Goal: Transaction & Acquisition: Purchase product/service

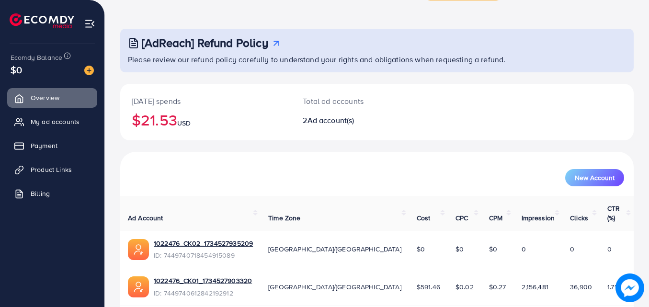
scroll to position [60, 0]
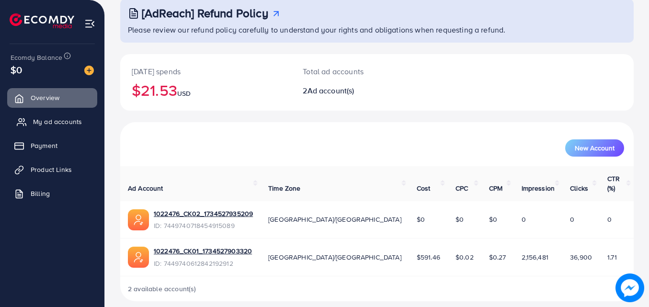
click at [55, 117] on span "My ad accounts" at bounding box center [57, 122] width 49 height 10
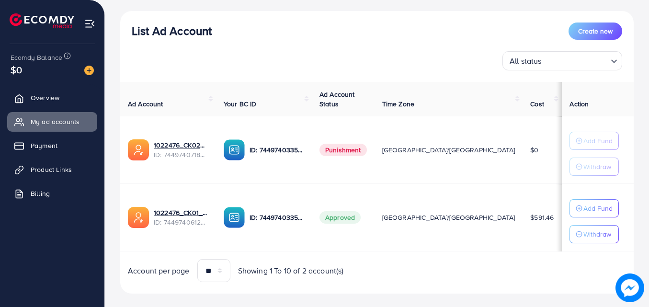
scroll to position [117, 0]
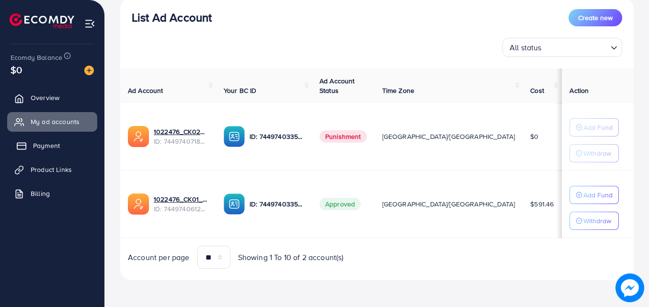
click at [64, 140] on link "Payment" at bounding box center [52, 145] width 90 height 19
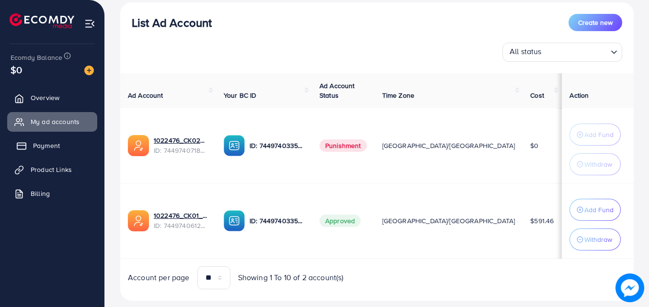
scroll to position [122, 0]
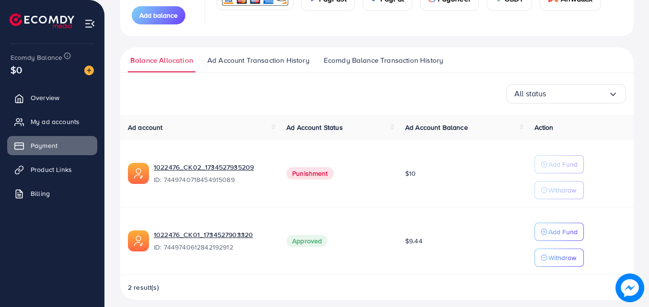
scroll to position [167, 0]
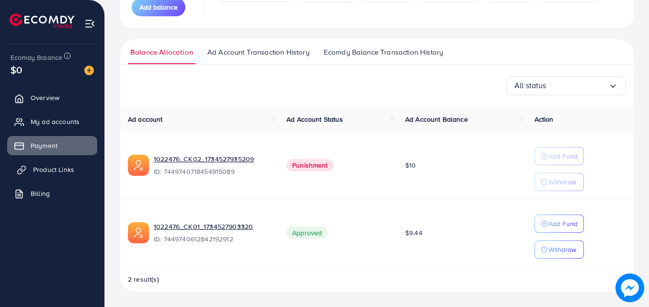
click at [56, 167] on span "Product Links" at bounding box center [53, 170] width 41 height 10
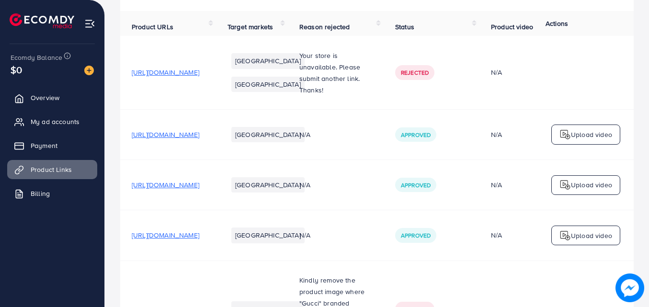
scroll to position [96, 0]
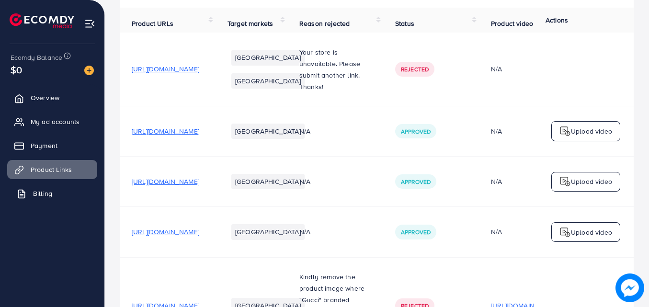
click at [64, 189] on link "Billing" at bounding box center [52, 193] width 90 height 19
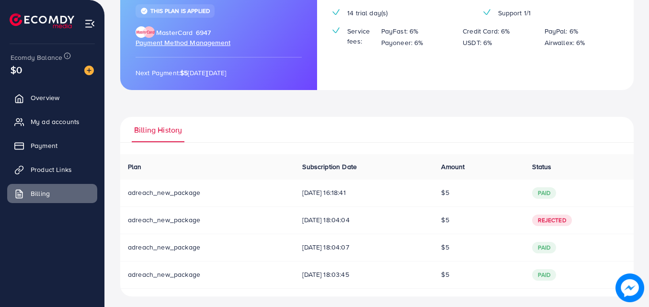
scroll to position [138, 0]
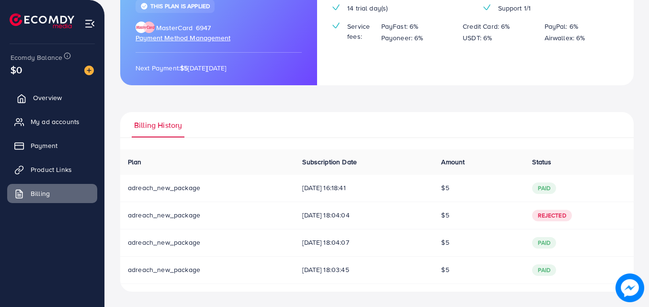
click at [67, 94] on link "Overview" at bounding box center [52, 97] width 90 height 19
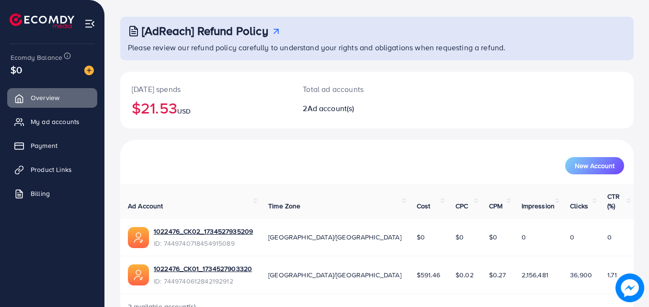
scroll to position [60, 0]
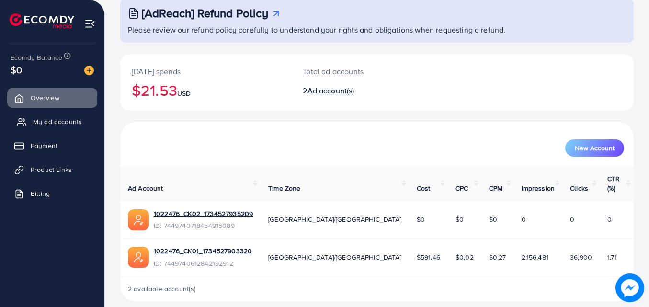
click at [66, 121] on span "My ad accounts" at bounding box center [57, 122] width 49 height 10
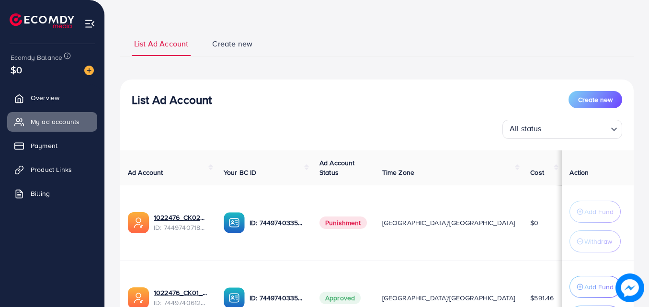
scroll to position [138, 0]
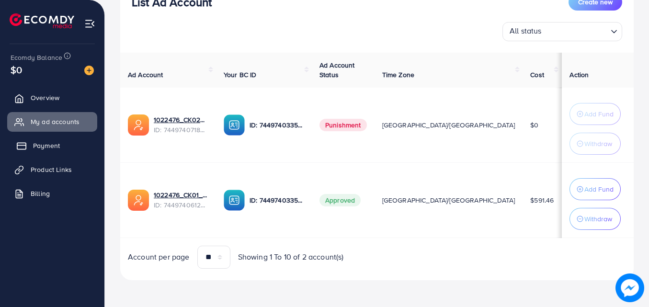
click at [33, 144] on span "Payment" at bounding box center [46, 146] width 27 height 10
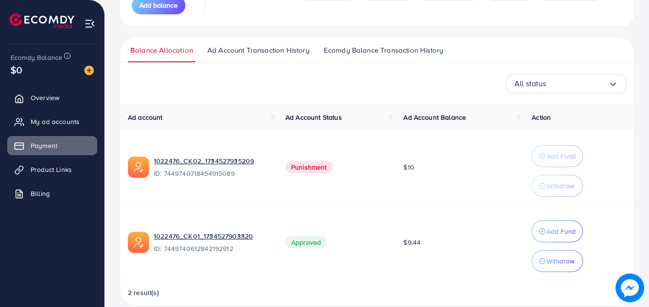
scroll to position [182, 0]
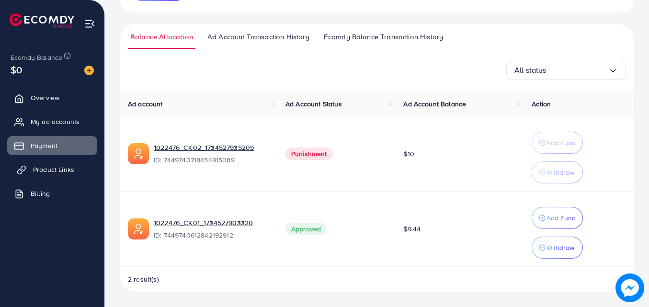
click at [43, 168] on span "Product Links" at bounding box center [53, 170] width 41 height 10
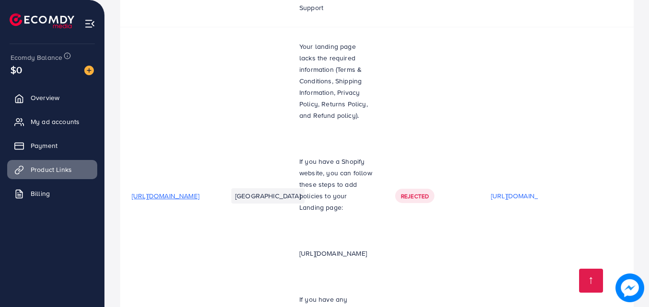
scroll to position [3498, 0]
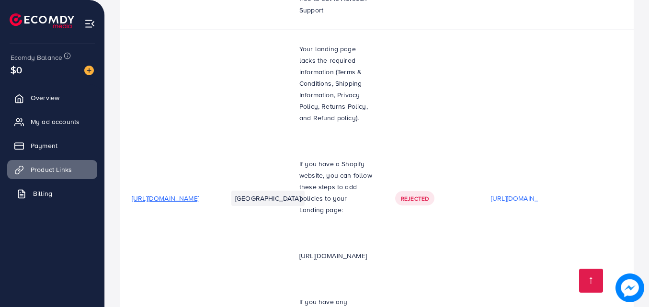
click at [53, 193] on link "Billing" at bounding box center [52, 193] width 90 height 19
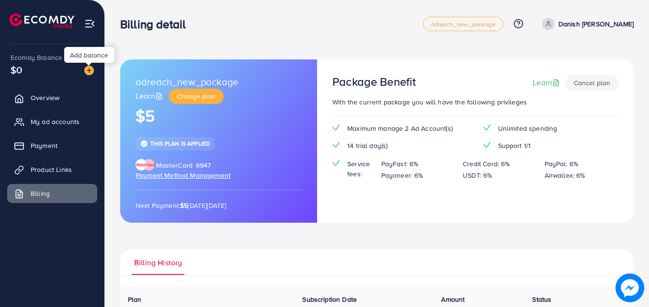
click at [92, 71] on img at bounding box center [89, 71] width 10 height 10
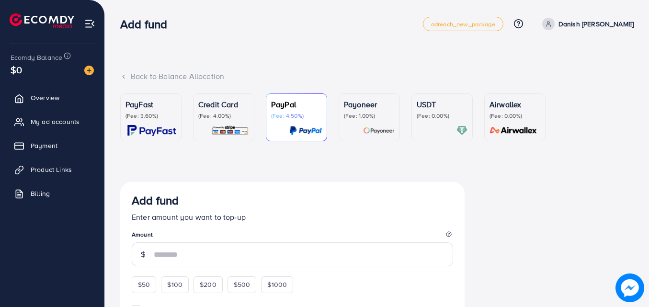
click at [216, 119] on p "(Fee: 4.00%)" at bounding box center [223, 116] width 51 height 8
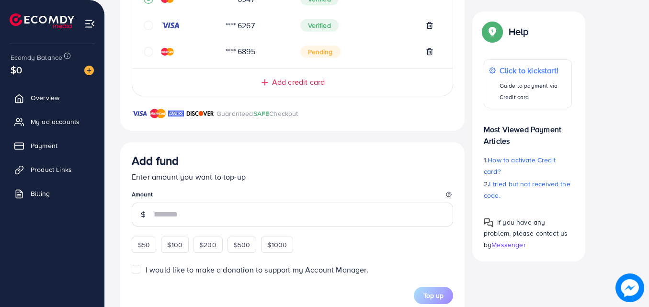
scroll to position [288, 0]
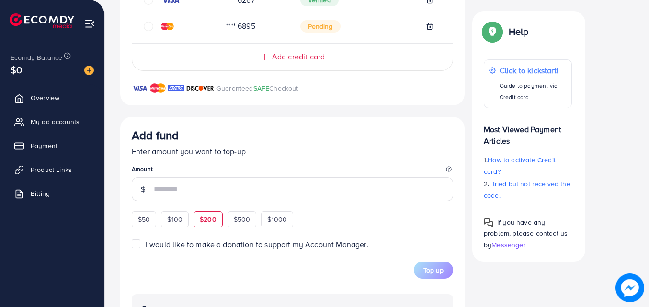
click at [212, 222] on span "$200" at bounding box center [208, 220] width 17 height 10
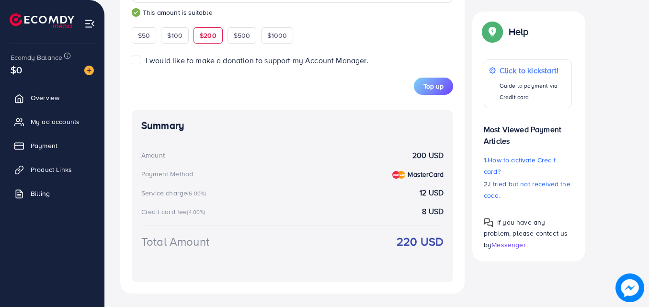
scroll to position [488, 0]
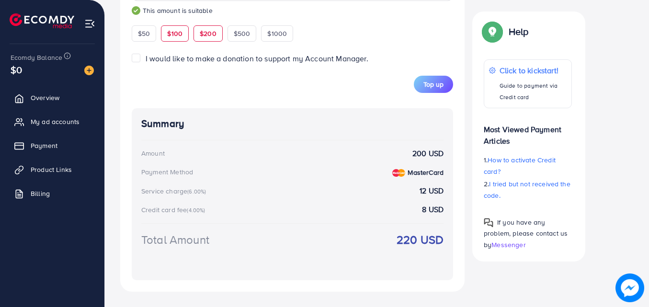
click at [163, 36] on div "$100" at bounding box center [175, 33] width 28 height 16
click at [140, 37] on span "$50" at bounding box center [144, 34] width 12 height 10
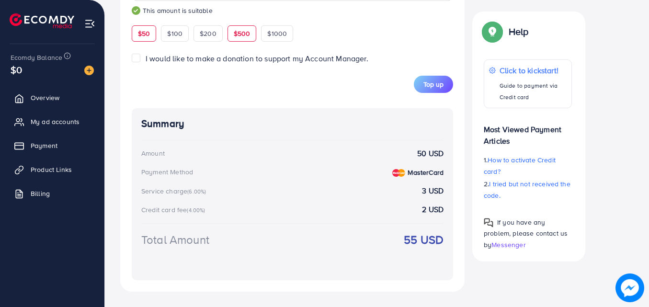
click at [240, 37] on span "$500" at bounding box center [242, 34] width 17 height 10
type input "***"
click at [68, 119] on span "My ad accounts" at bounding box center [57, 122] width 49 height 10
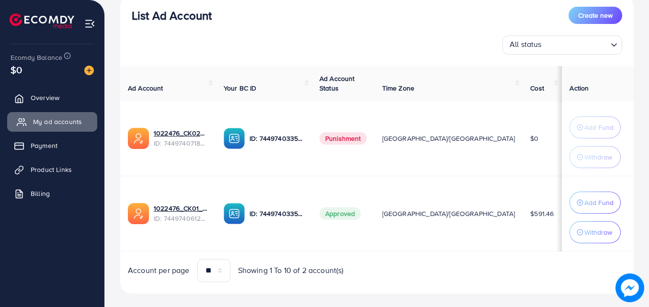
scroll to position [138, 0]
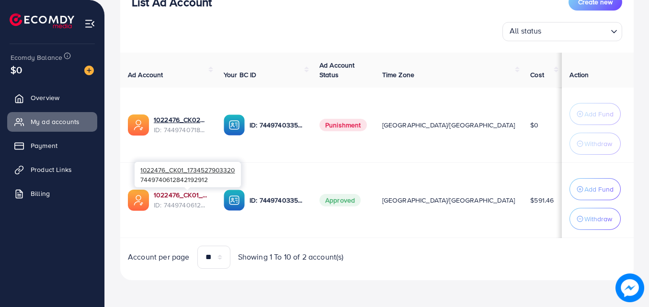
click at [197, 199] on link "1022476_CK01_1734527903320" at bounding box center [181, 195] width 55 height 10
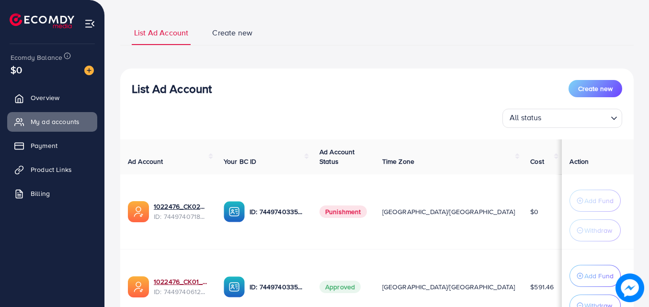
scroll to position [42, 0]
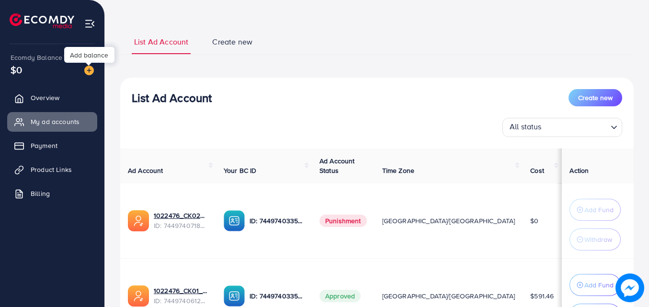
click at [88, 70] on img at bounding box center [89, 71] width 10 height 10
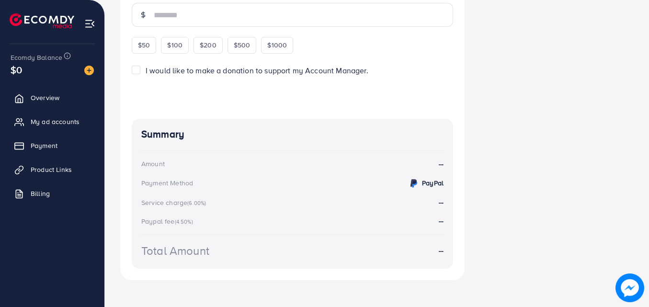
scroll to position [192, 0]
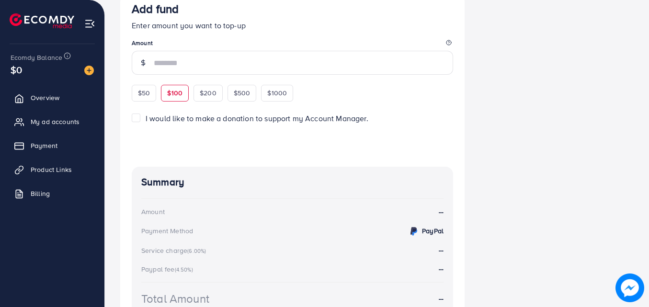
click at [173, 94] on span "$100" at bounding box center [174, 93] width 15 height 10
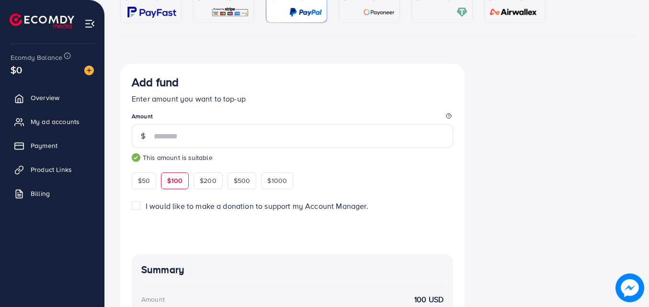
scroll to position [96, 0]
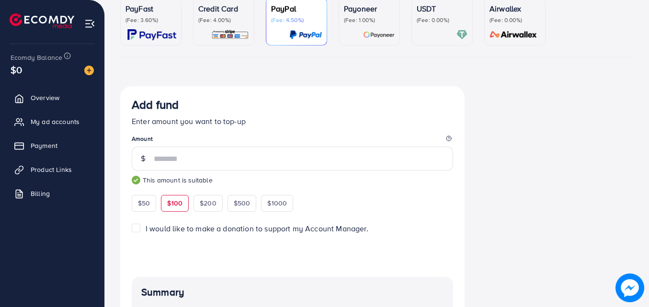
click at [208, 31] on div at bounding box center [223, 34] width 51 height 11
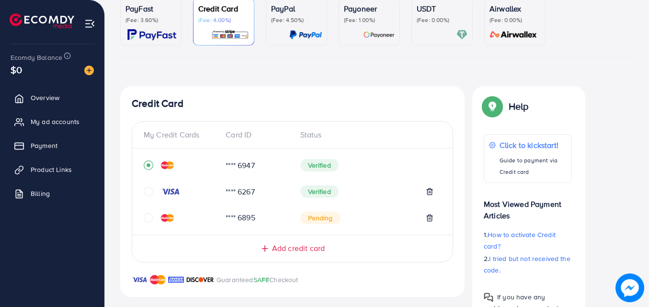
click at [447, 38] on div at bounding box center [442, 34] width 51 height 11
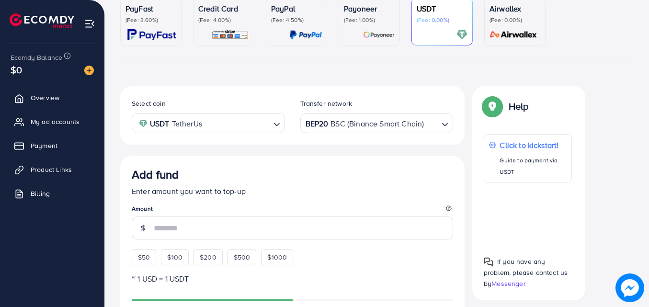
click at [227, 23] on p "(Fee: 4.00%)" at bounding box center [223, 20] width 51 height 8
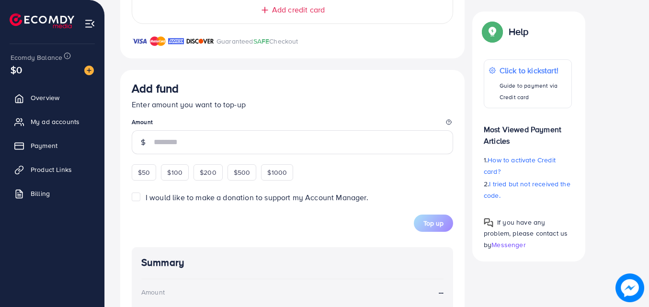
scroll to position [335, 0]
click at [172, 173] on span "$100" at bounding box center [174, 172] width 15 height 10
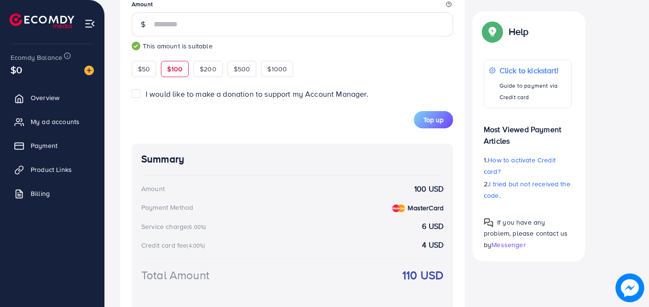
scroll to position [479, 0]
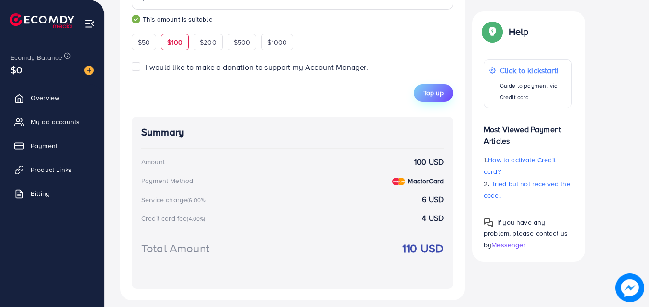
click at [432, 93] on span "Top up" at bounding box center [434, 93] width 20 height 10
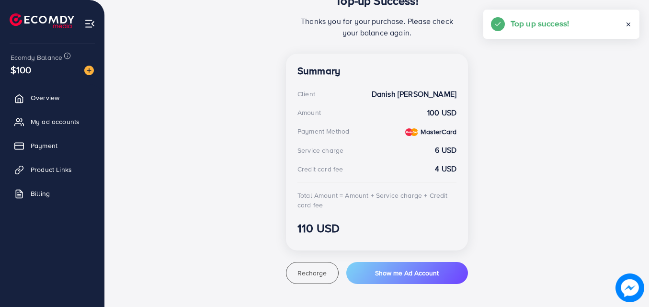
scroll to position [225, 0]
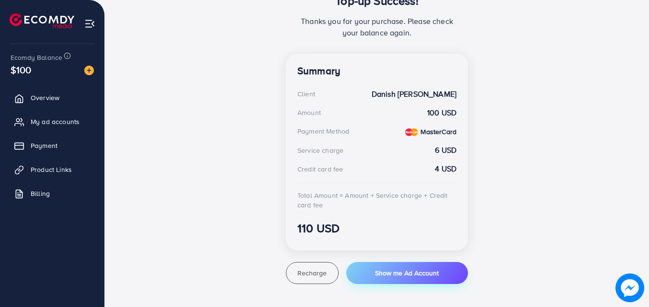
click at [385, 267] on button "Show me Ad Account" at bounding box center [407, 273] width 122 height 22
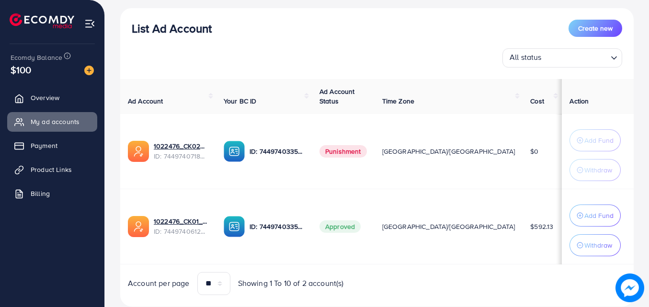
scroll to position [138, 0]
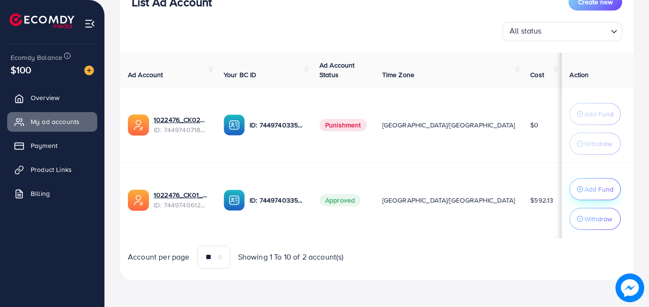
click at [585, 187] on p "Add Fund" at bounding box center [599, 190] width 29 height 12
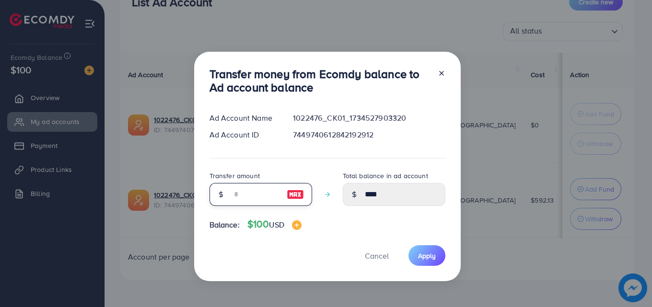
click at [247, 192] on input "number" at bounding box center [255, 194] width 48 height 23
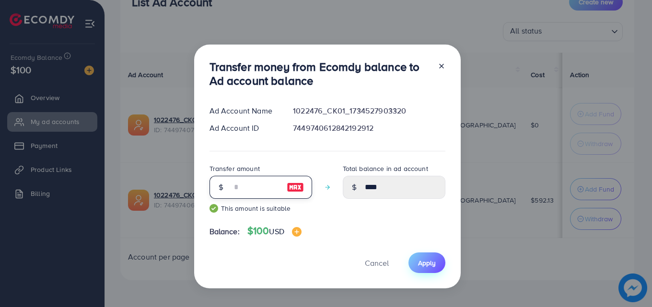
type input "**"
click at [430, 265] on span "Apply" at bounding box center [427, 263] width 18 height 10
